Goal: Information Seeking & Learning: Find contact information

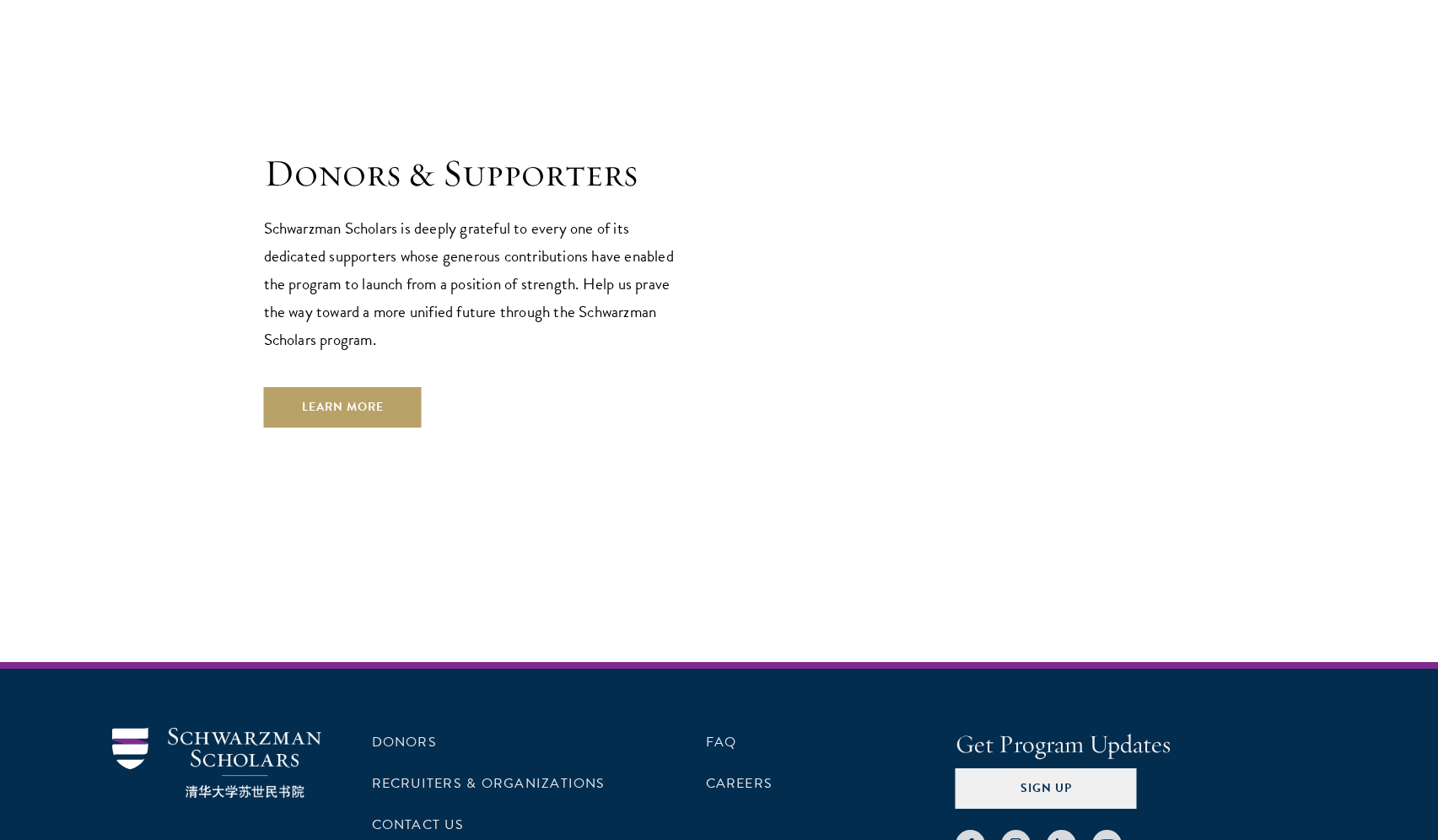
scroll to position [5053, 0]
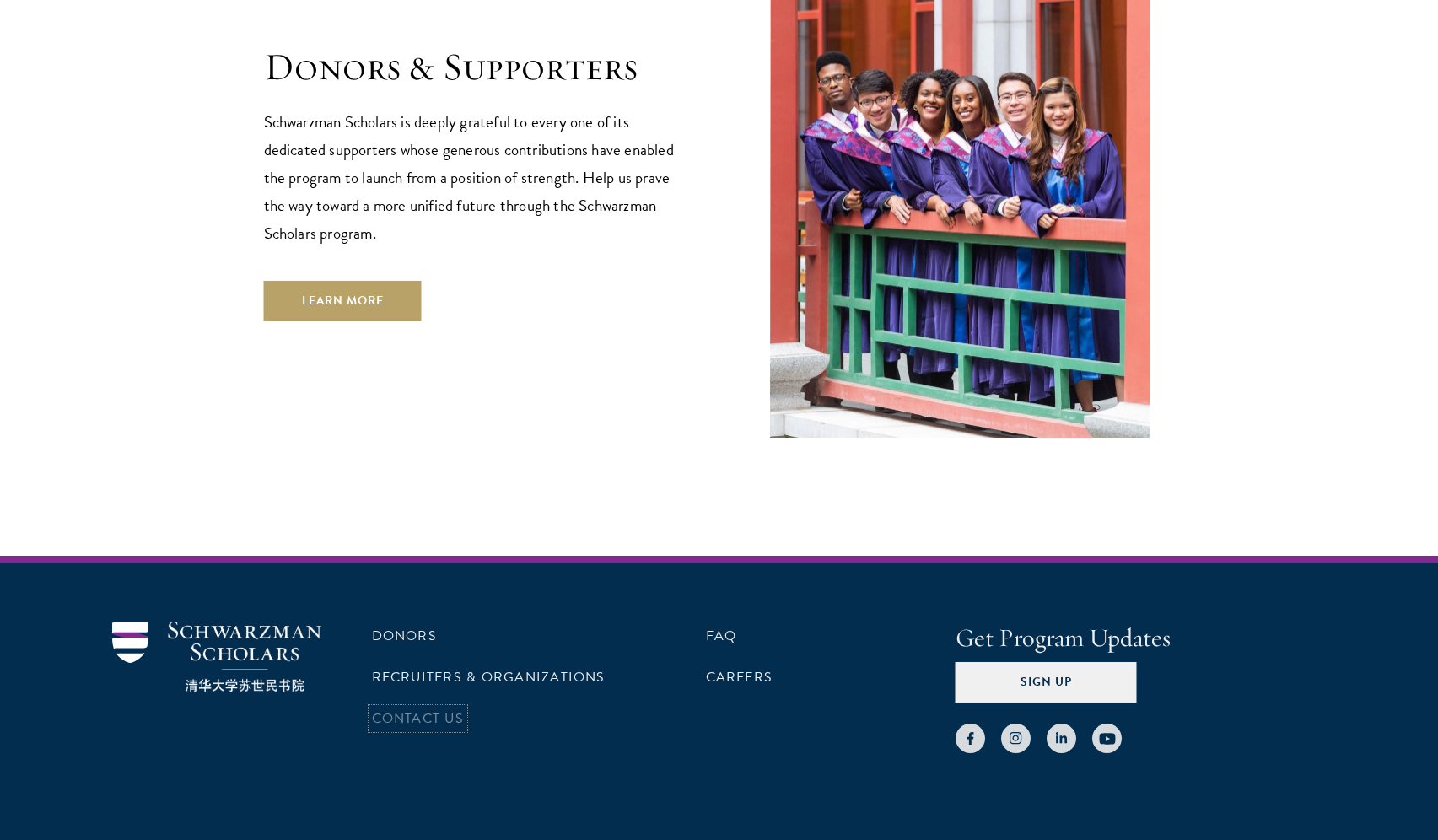
click at [449, 708] on link "Contact Us" at bounding box center [418, 718] width 92 height 20
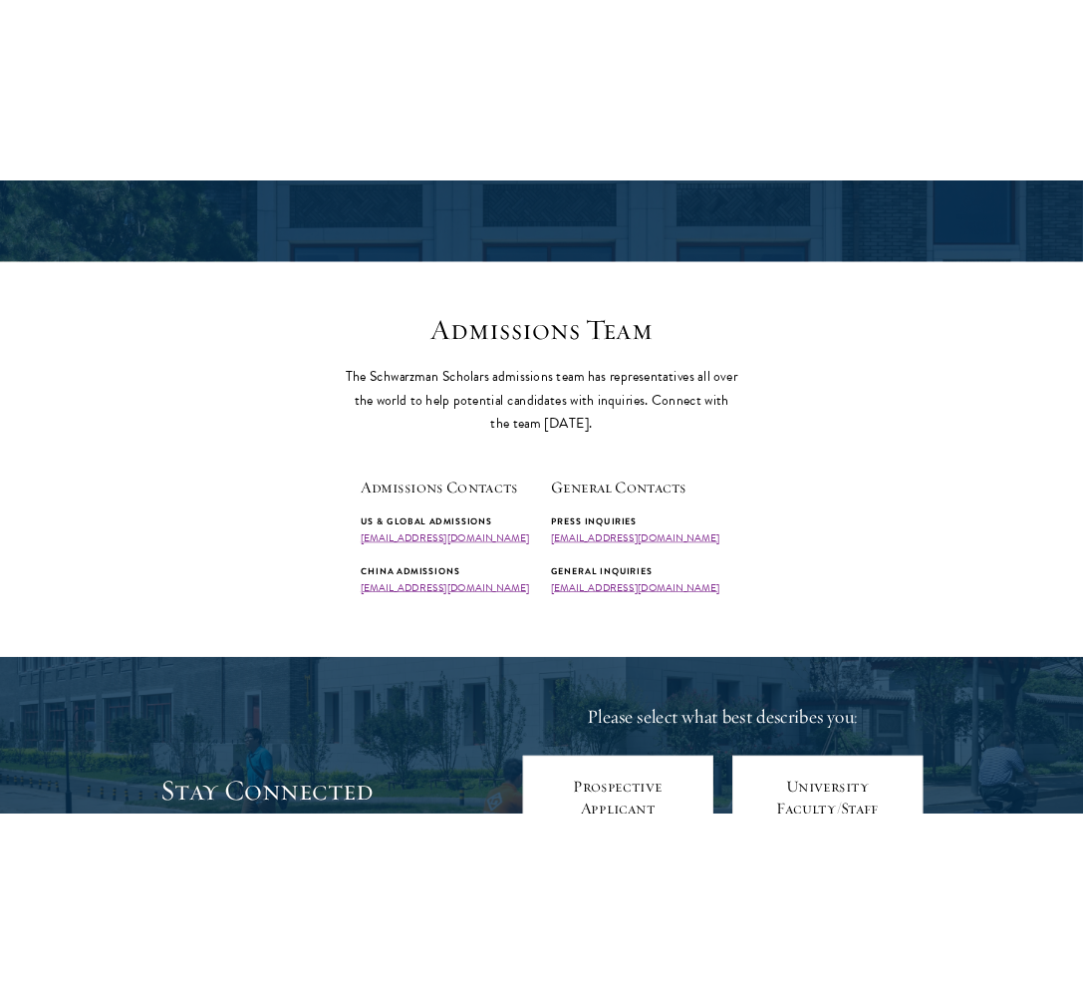
scroll to position [398, 0]
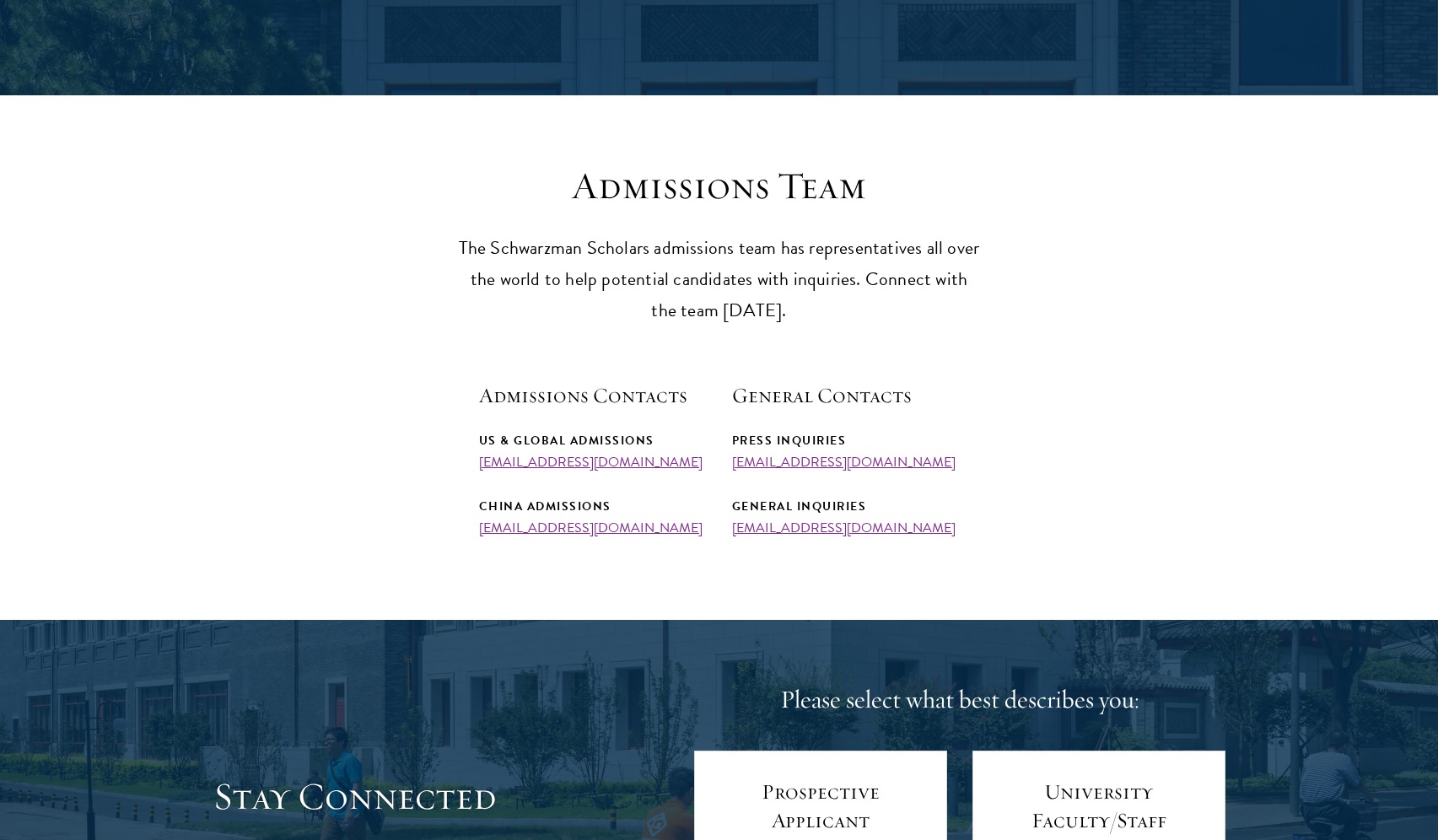
drag, startPoint x: 685, startPoint y: 461, endPoint x: 447, endPoint y: 453, distance: 238.1
click at [447, 453] on section "Admissions Team The Schwarzman Scholars admissions team has representatives all…" at bounding box center [719, 349] width 1438 height 373
copy link "admissions@schwarzmanscholars.org"
drag, startPoint x: 684, startPoint y: 464, endPoint x: 473, endPoint y: 466, distance: 211.0
click at [473, 466] on section "Admissions Team The Schwarzman Scholars admissions team has representatives all…" at bounding box center [719, 349] width 1438 height 373
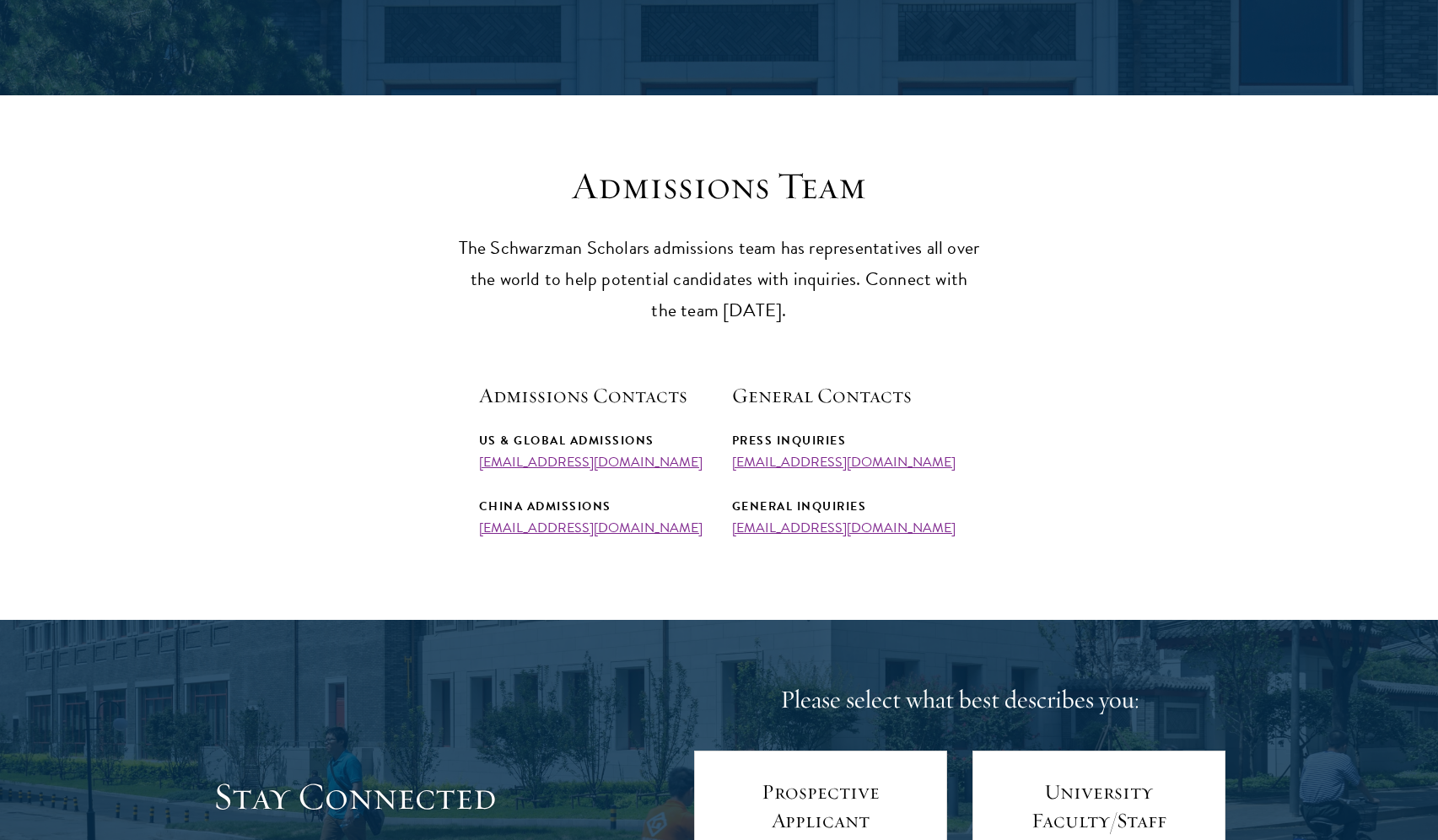
copy link "admissions@schwarzmanscholars.org"
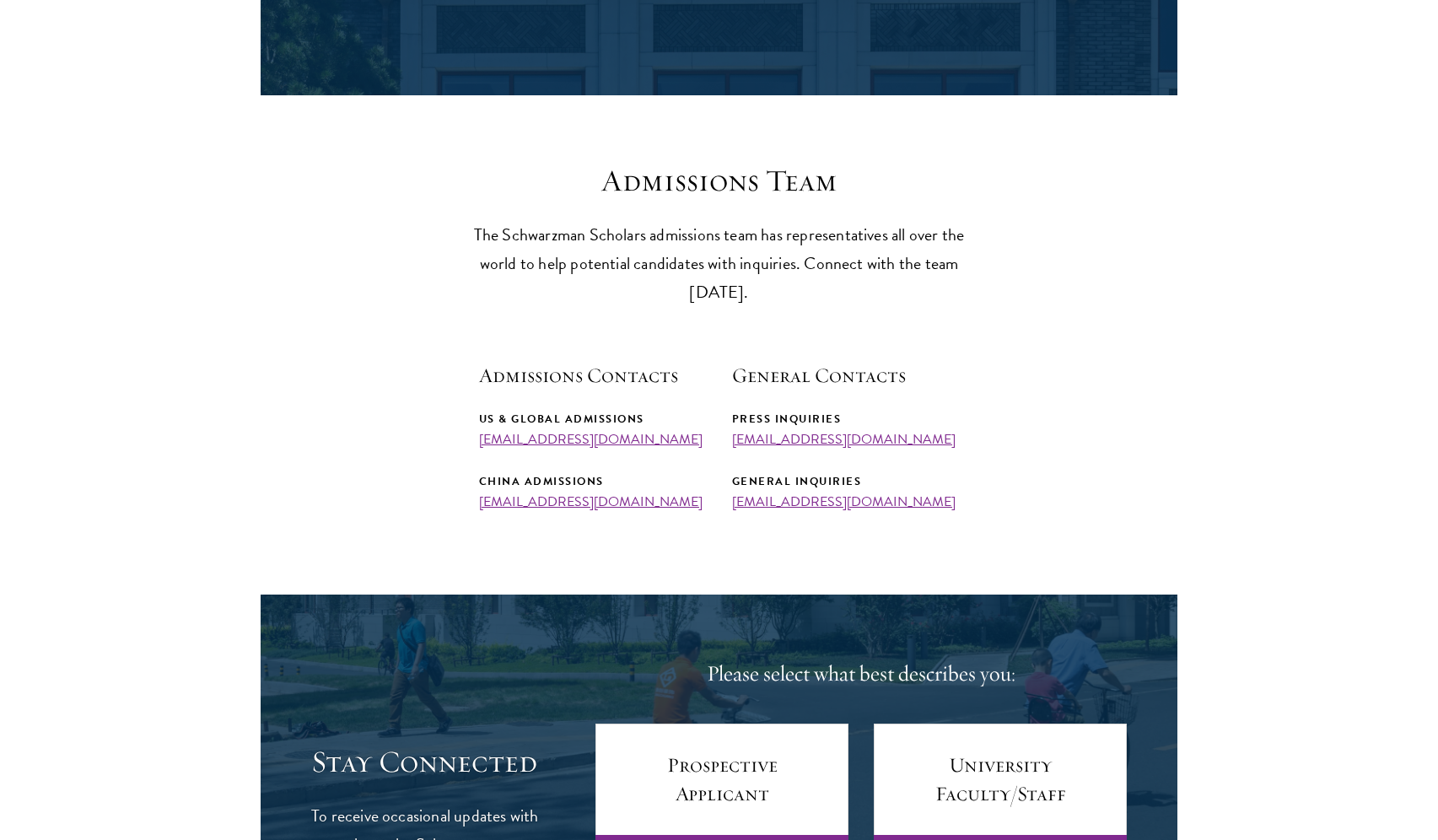
scroll to position [339, 0]
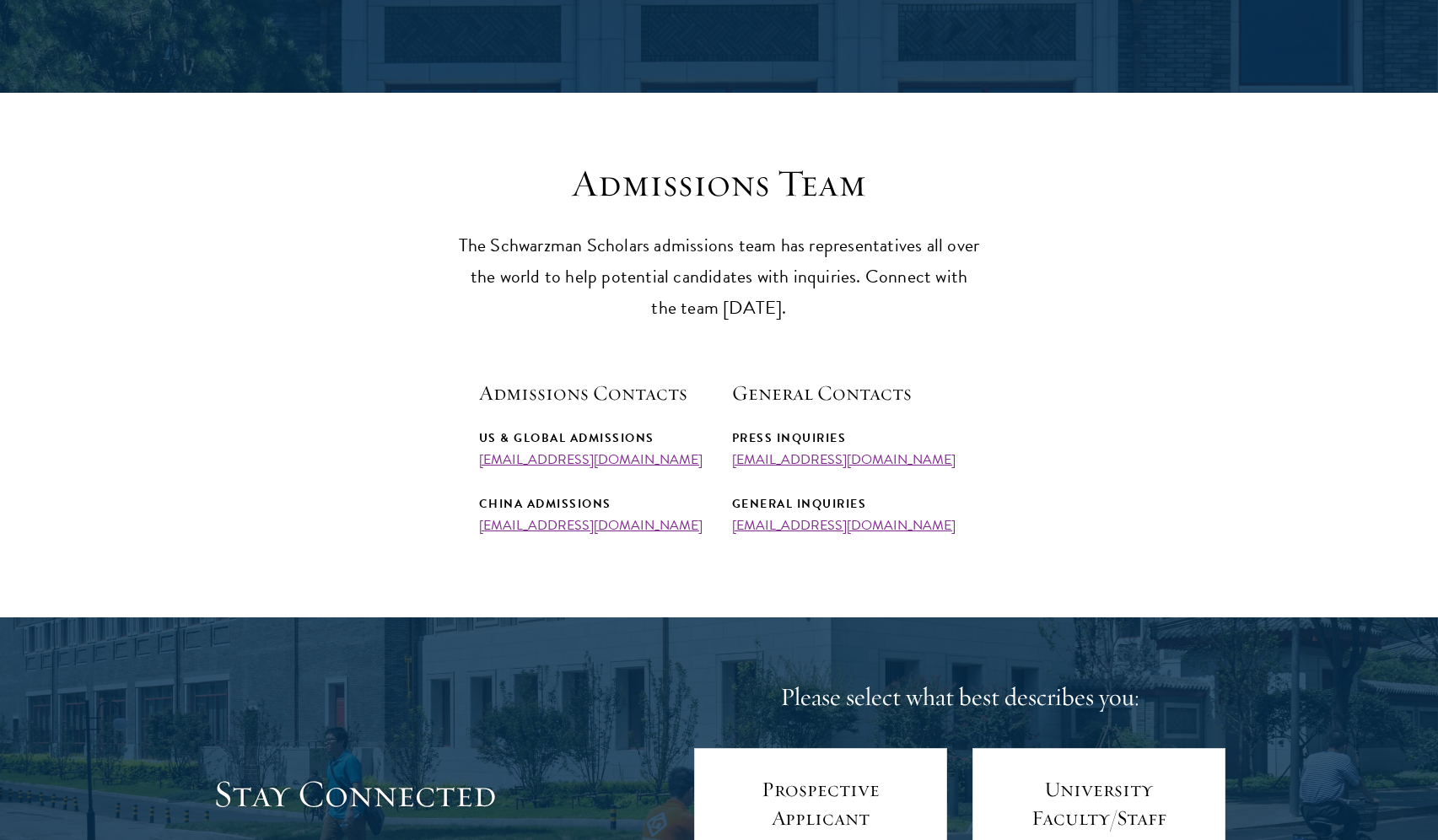
click at [689, 445] on div "US & Global Admissions" at bounding box center [592, 437] width 228 height 21
drag, startPoint x: 680, startPoint y: 458, endPoint x: 460, endPoint y: 465, distance: 220.1
click at [460, 465] on section "Admissions Team The Schwarzman Scholars admissions team has representatives all…" at bounding box center [719, 346] width 1438 height 373
copy link "admissions@schwarzmanscholars.org"
